Goal: Task Accomplishment & Management: Manage account settings

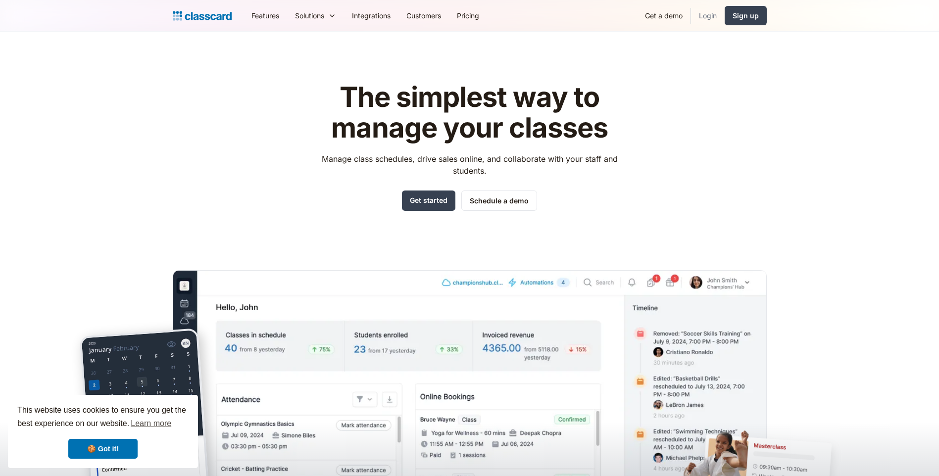
click at [716, 18] on link "Login" at bounding box center [708, 15] width 34 height 22
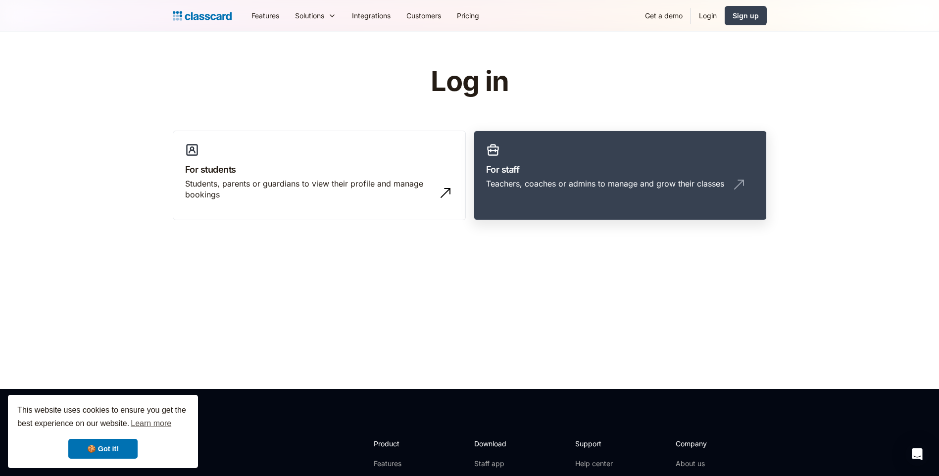
click at [523, 152] on link "For staff Teachers, coaches or admins to manage and grow their classes" at bounding box center [620, 176] width 293 height 90
